Goal: Information Seeking & Learning: Find contact information

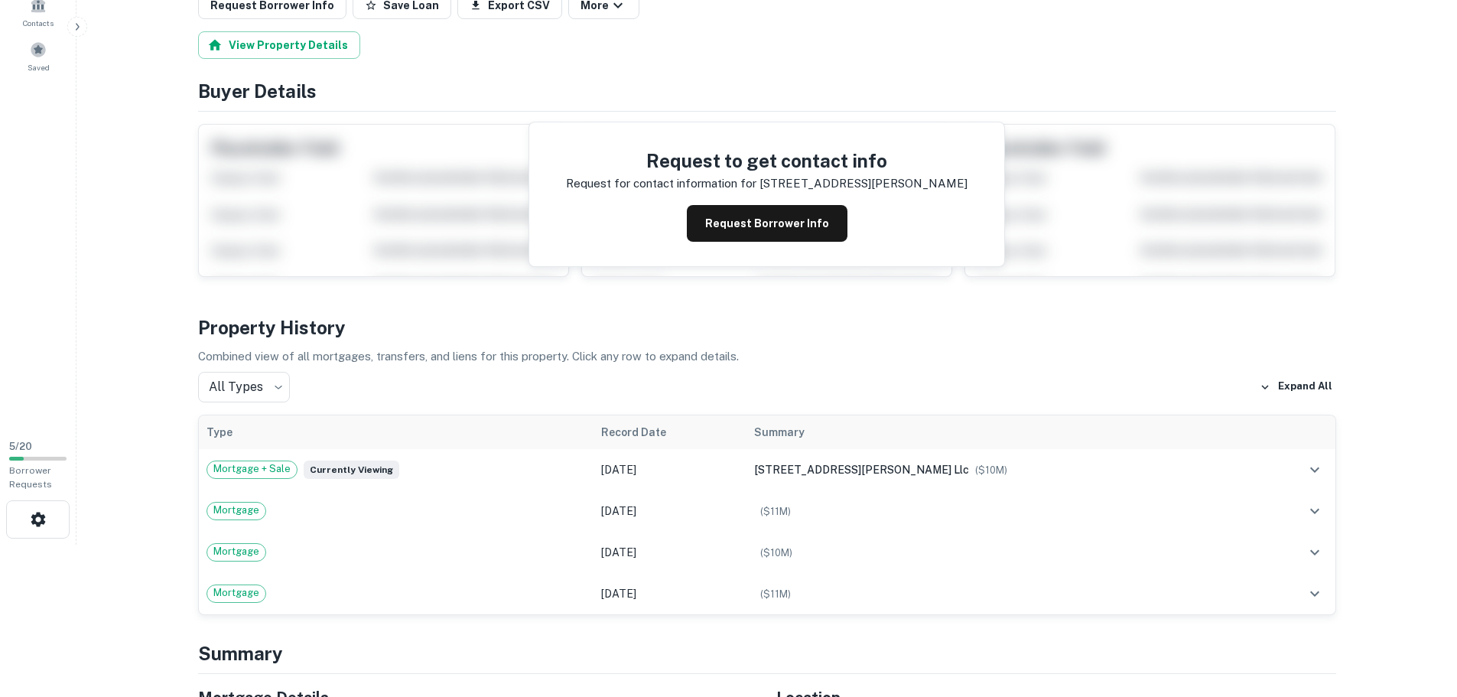
scroll to position [153, 0]
click at [763, 232] on button "Request Borrower Info" at bounding box center [767, 222] width 161 height 37
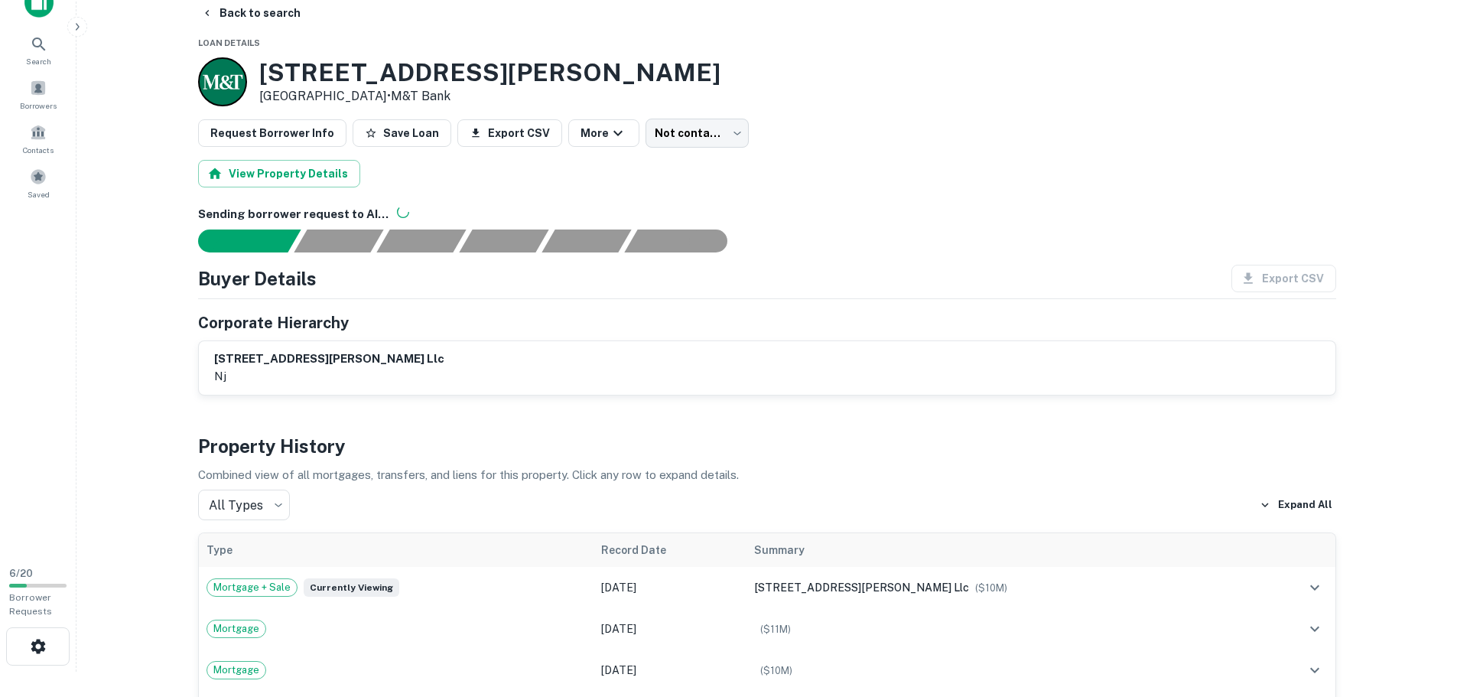
scroll to position [0, 0]
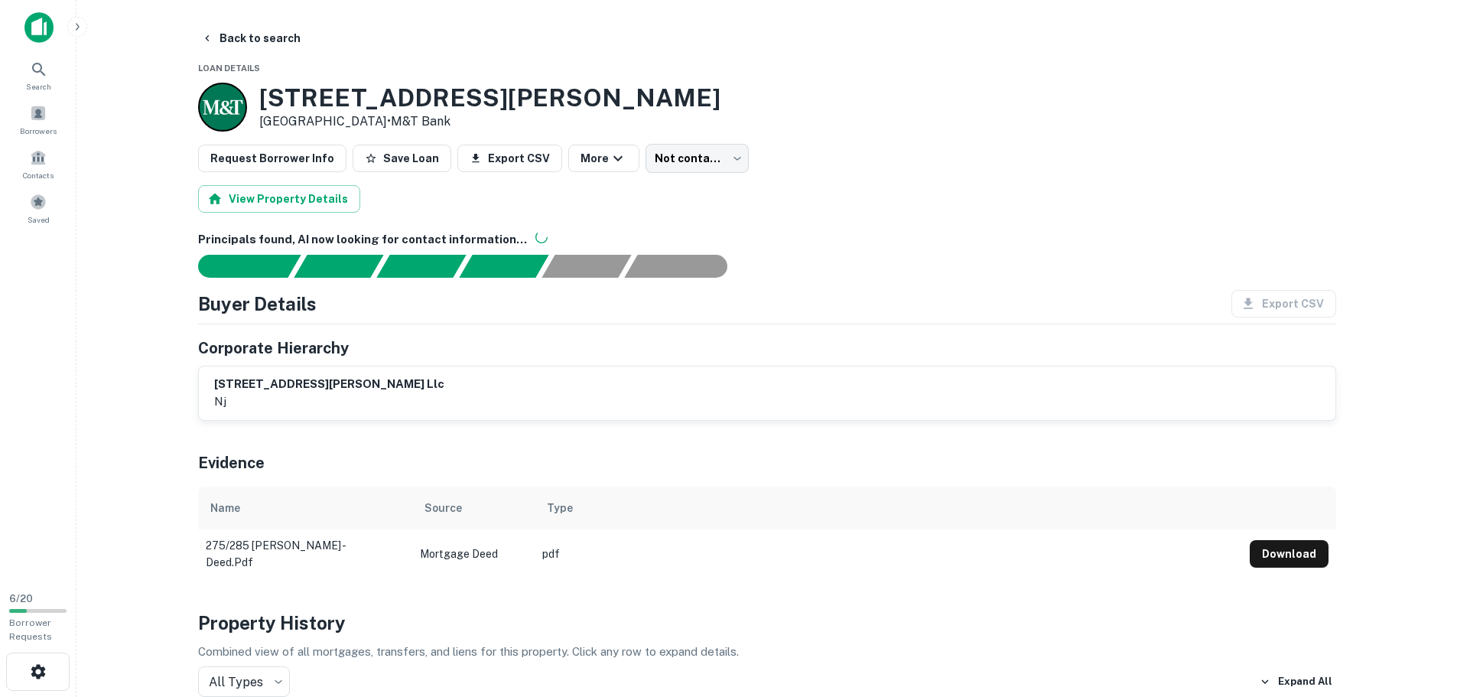
click at [40, 28] on img at bounding box center [38, 27] width 29 height 31
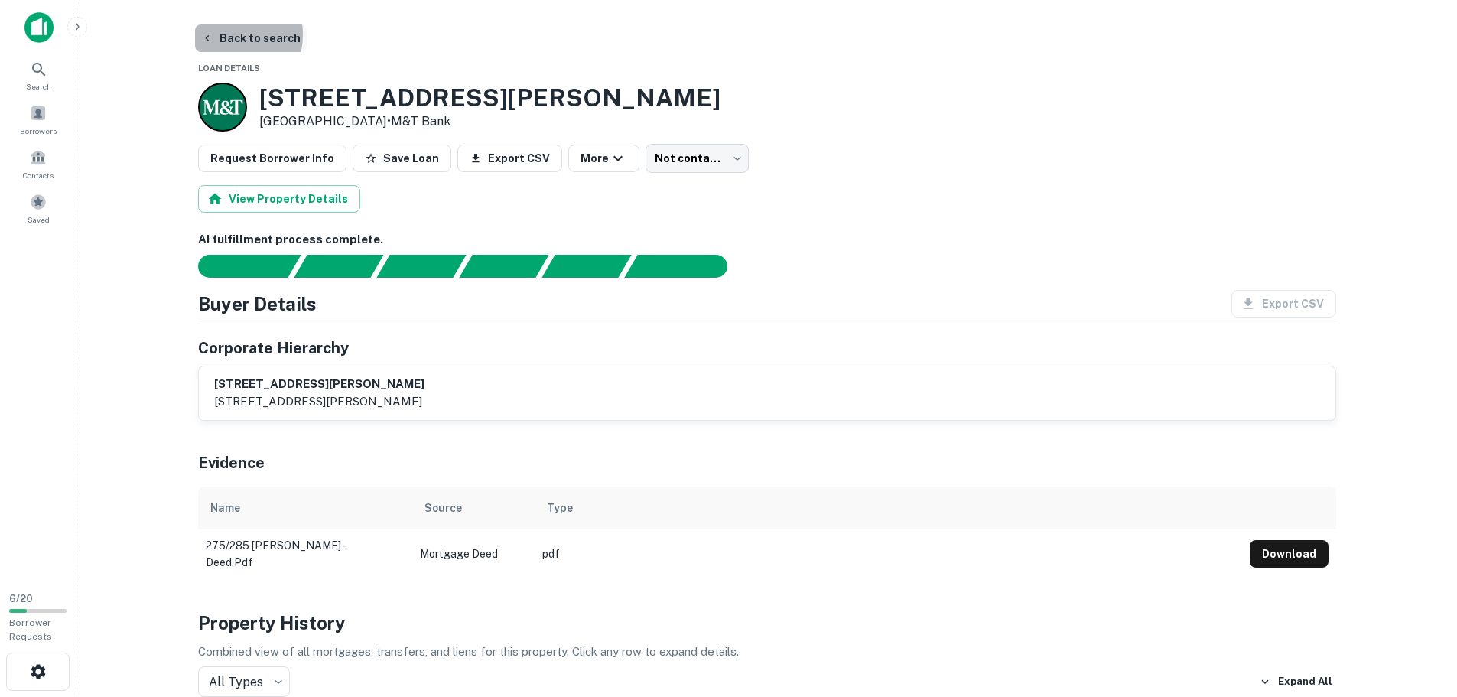
click at [224, 34] on button "Back to search" at bounding box center [251, 38] width 112 height 28
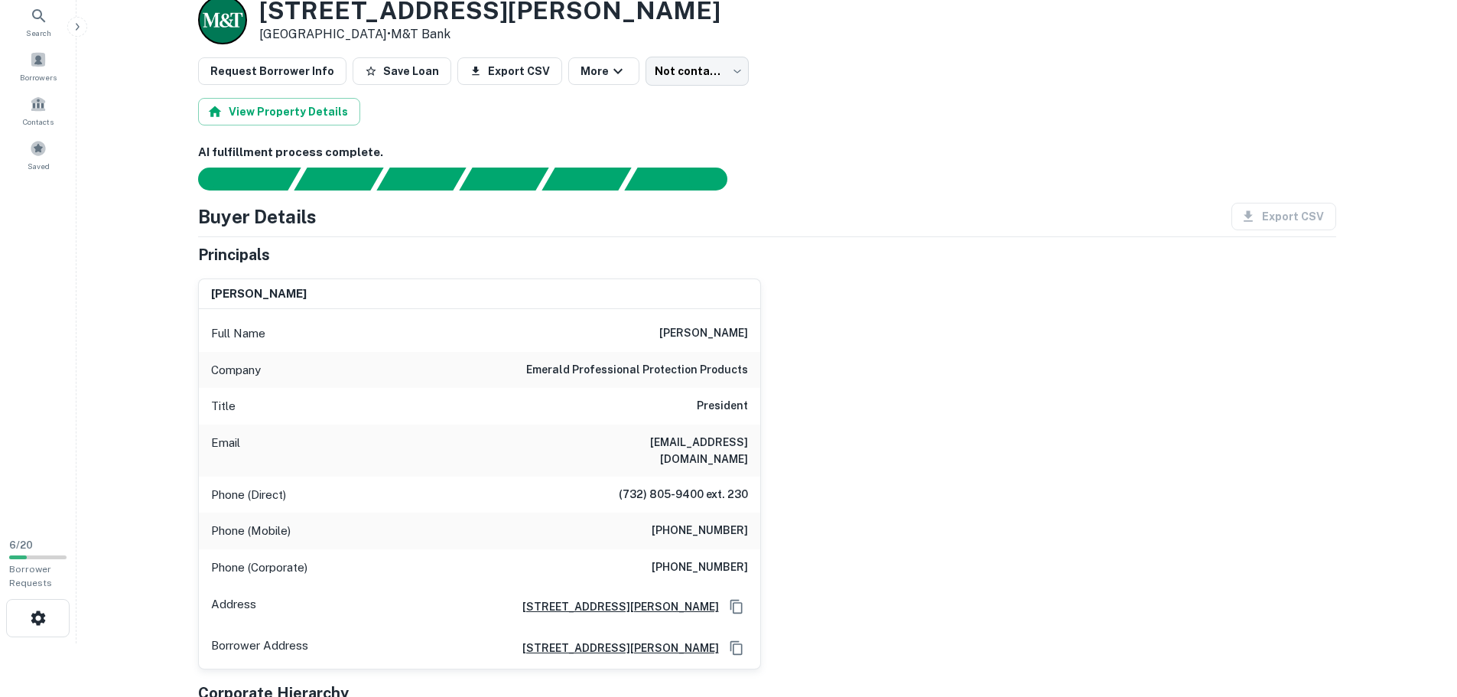
scroll to position [76, 0]
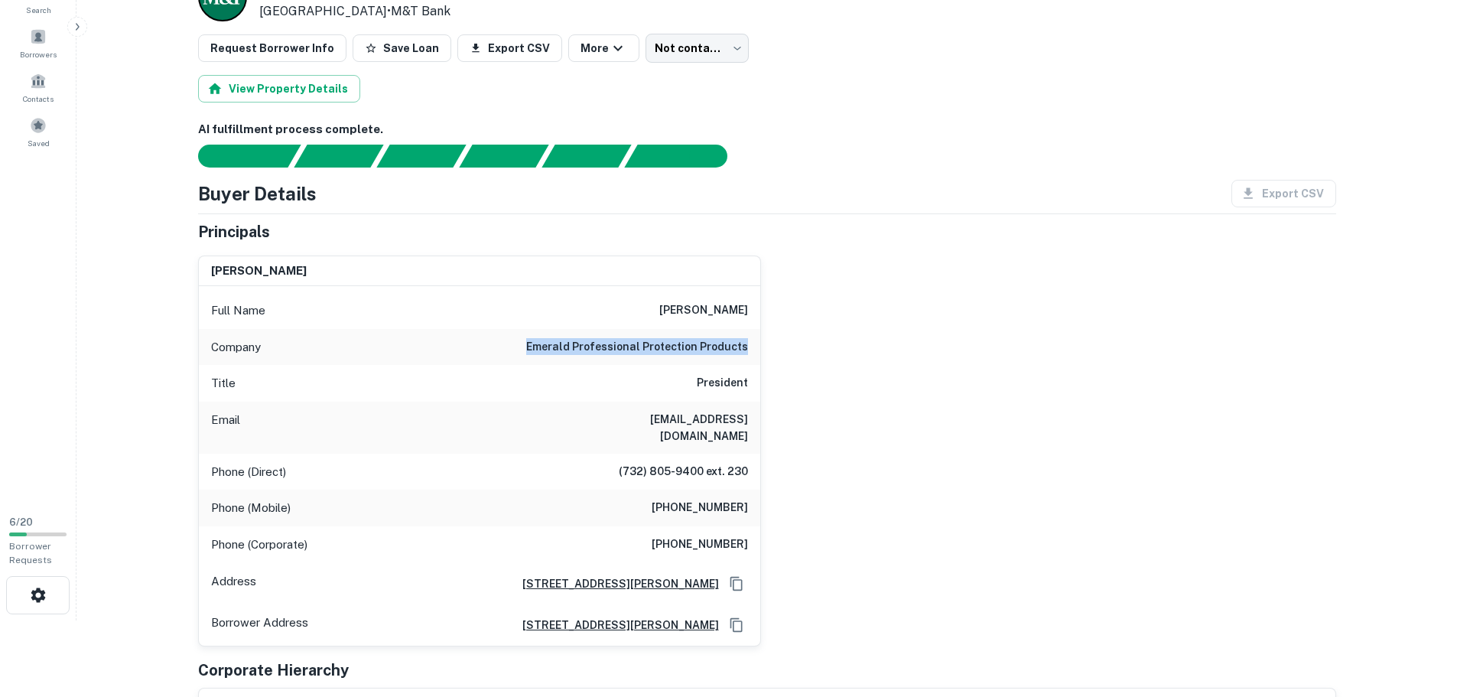
drag, startPoint x: 536, startPoint y: 348, endPoint x: 746, endPoint y: 344, distance: 209.6
click at [746, 344] on div "Company emerald professional protection products" at bounding box center [479, 347] width 561 height 37
copy h6 "emerald professional protection products"
drag, startPoint x: 586, startPoint y: 419, endPoint x: 756, endPoint y: 422, distance: 170.6
click at [756, 422] on div "Email pmccrann@emeraldgloves.com" at bounding box center [479, 428] width 561 height 52
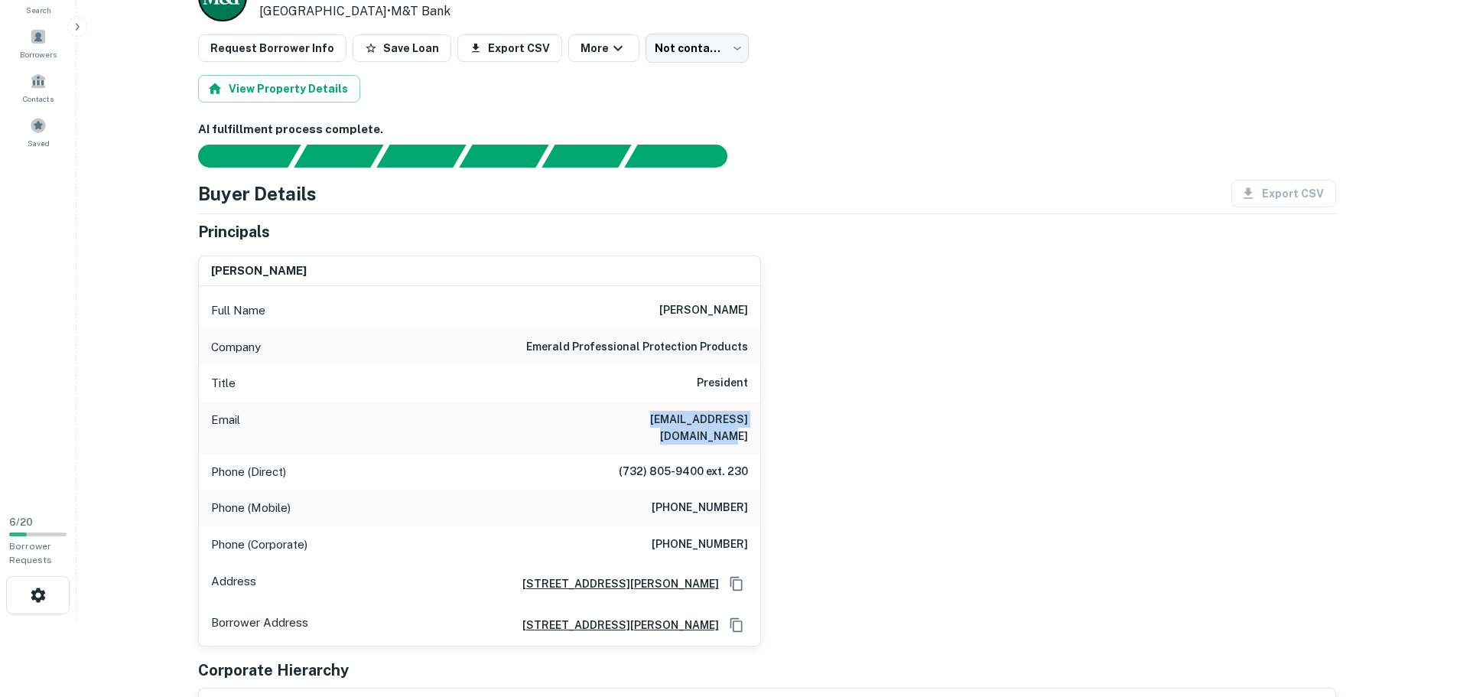
copy h6 "pmccrann@emeraldgloves.com"
drag, startPoint x: 665, startPoint y: 488, endPoint x: 761, endPoint y: 492, distance: 95.7
click at [761, 492] on div "patrick mccrann Full Name patrick mccrann Company emerald professional protecti…" at bounding box center [761, 444] width 1150 height 403
copy h6 "(732) 816-6742"
drag, startPoint x: 664, startPoint y: 526, endPoint x: 750, endPoint y: 531, distance: 86.6
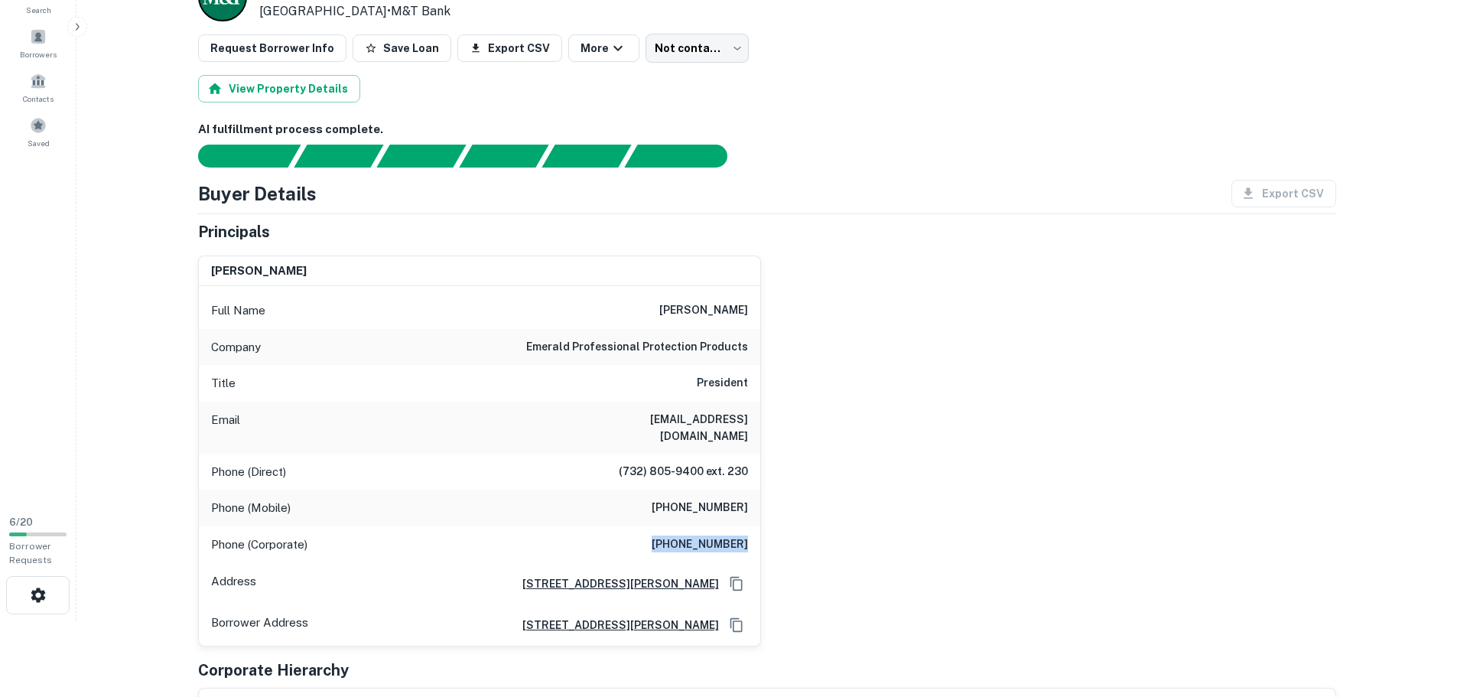
click at [750, 531] on div "Phone (Corporate) (732) 805-9400" at bounding box center [479, 544] width 561 height 37
copy h6 "(732) 805-9400"
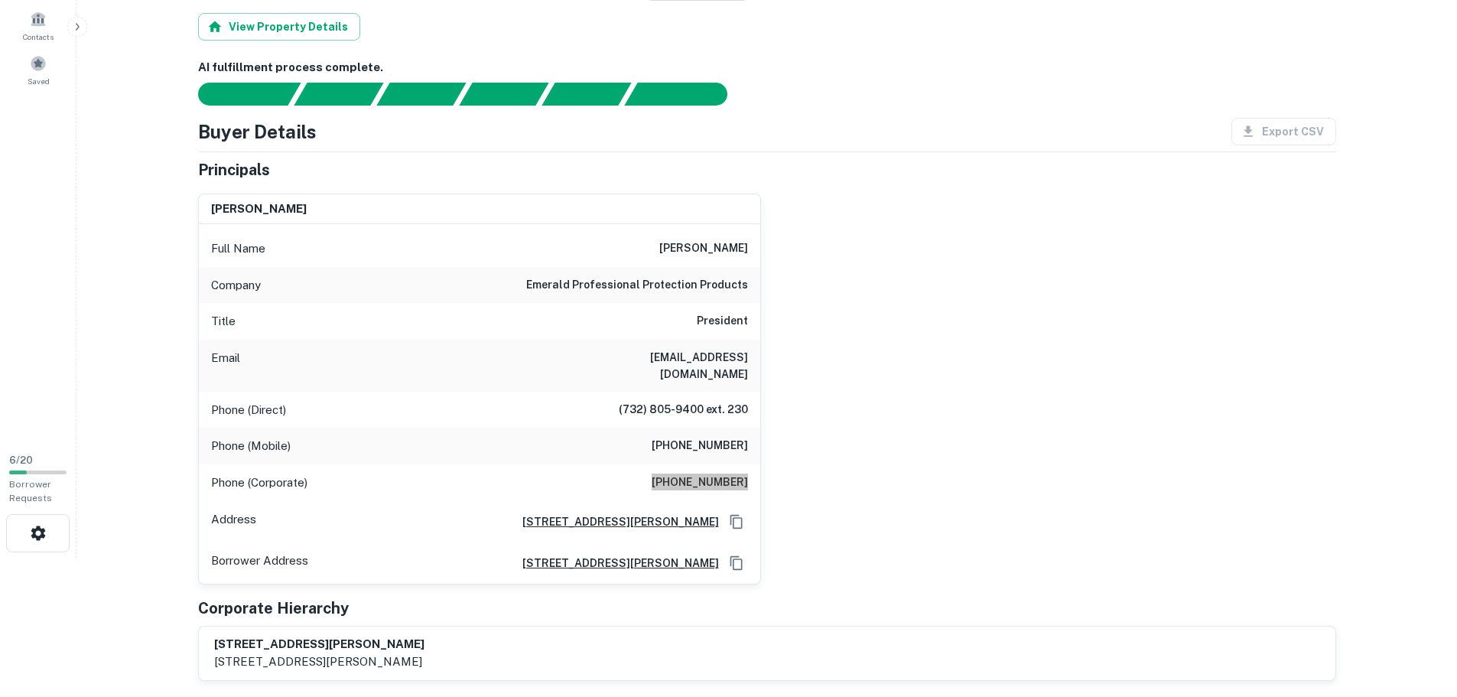
scroll to position [229, 0]
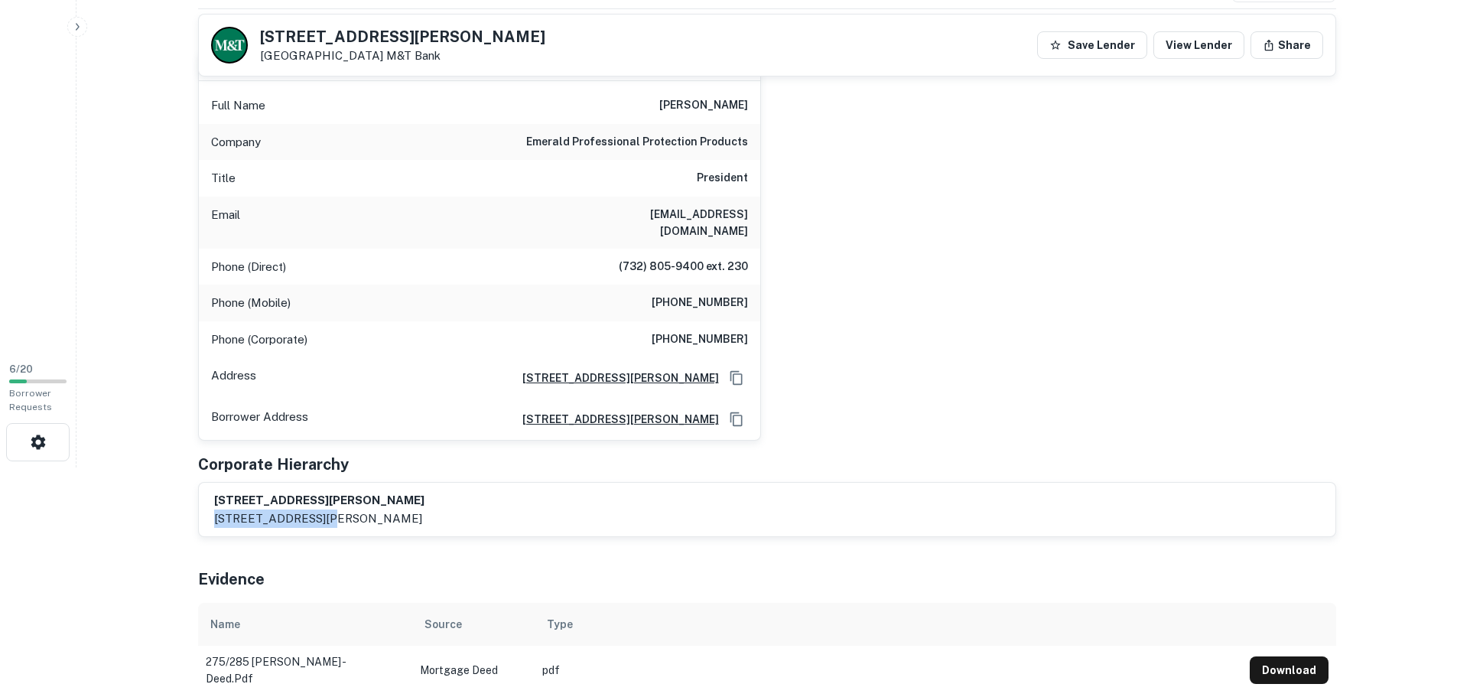
drag, startPoint x: 207, startPoint y: 503, endPoint x: 309, endPoint y: 506, distance: 101.8
click at [309, 506] on div "275 pierce street, l.l.c. 275 pierce street, somerset, nj" at bounding box center [767, 510] width 1137 height 54
copy p "275 pierce street,"
drag, startPoint x: 316, startPoint y: 499, endPoint x: 411, endPoint y: 497, distance: 95.6
click at [411, 497] on div "275 pierce street, l.l.c. 275 pierce street, somerset, nj" at bounding box center [767, 509] width 1106 height 35
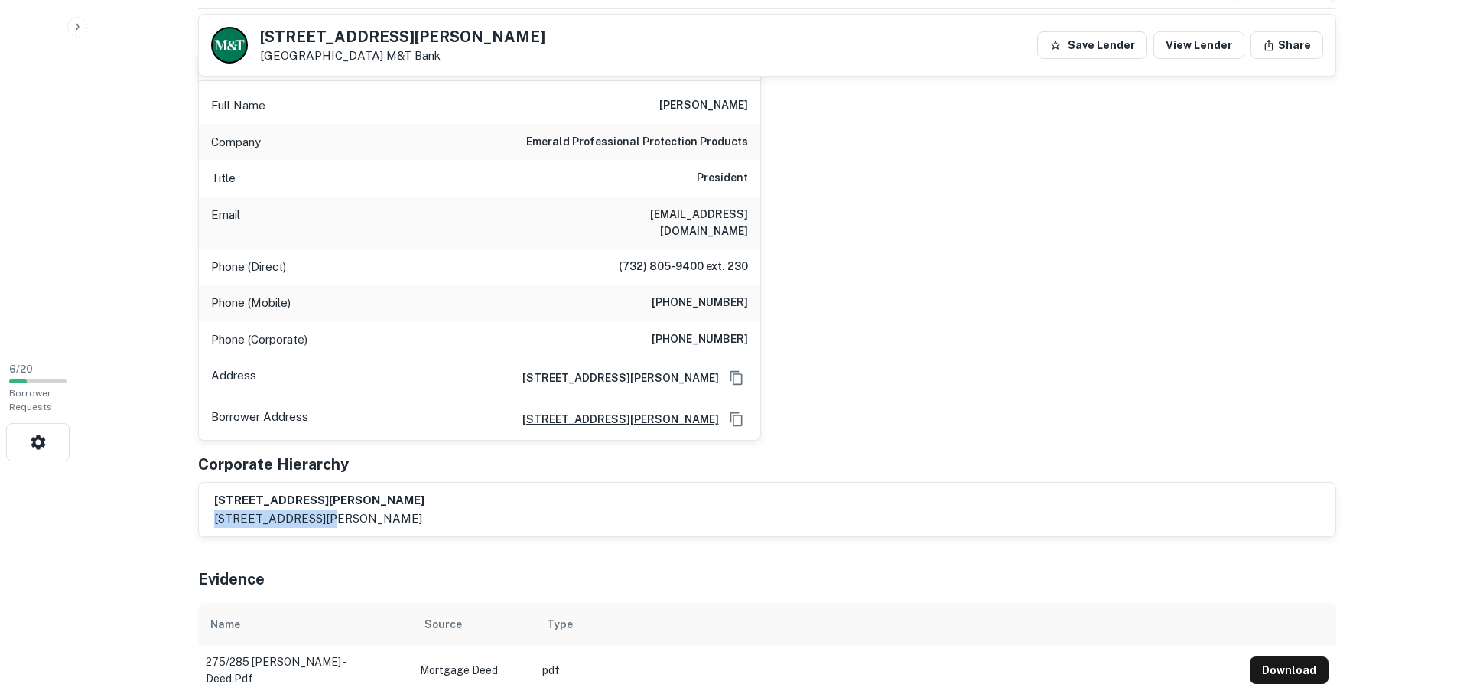
copy p "somerset, nj"
drag, startPoint x: 666, startPoint y: 105, endPoint x: 750, endPoint y: 106, distance: 83.4
click at [750, 106] on div "Full Name patrick mccrann" at bounding box center [479, 105] width 561 height 37
copy h6 "patrick mccrann"
